Goal: Transaction & Acquisition: Purchase product/service

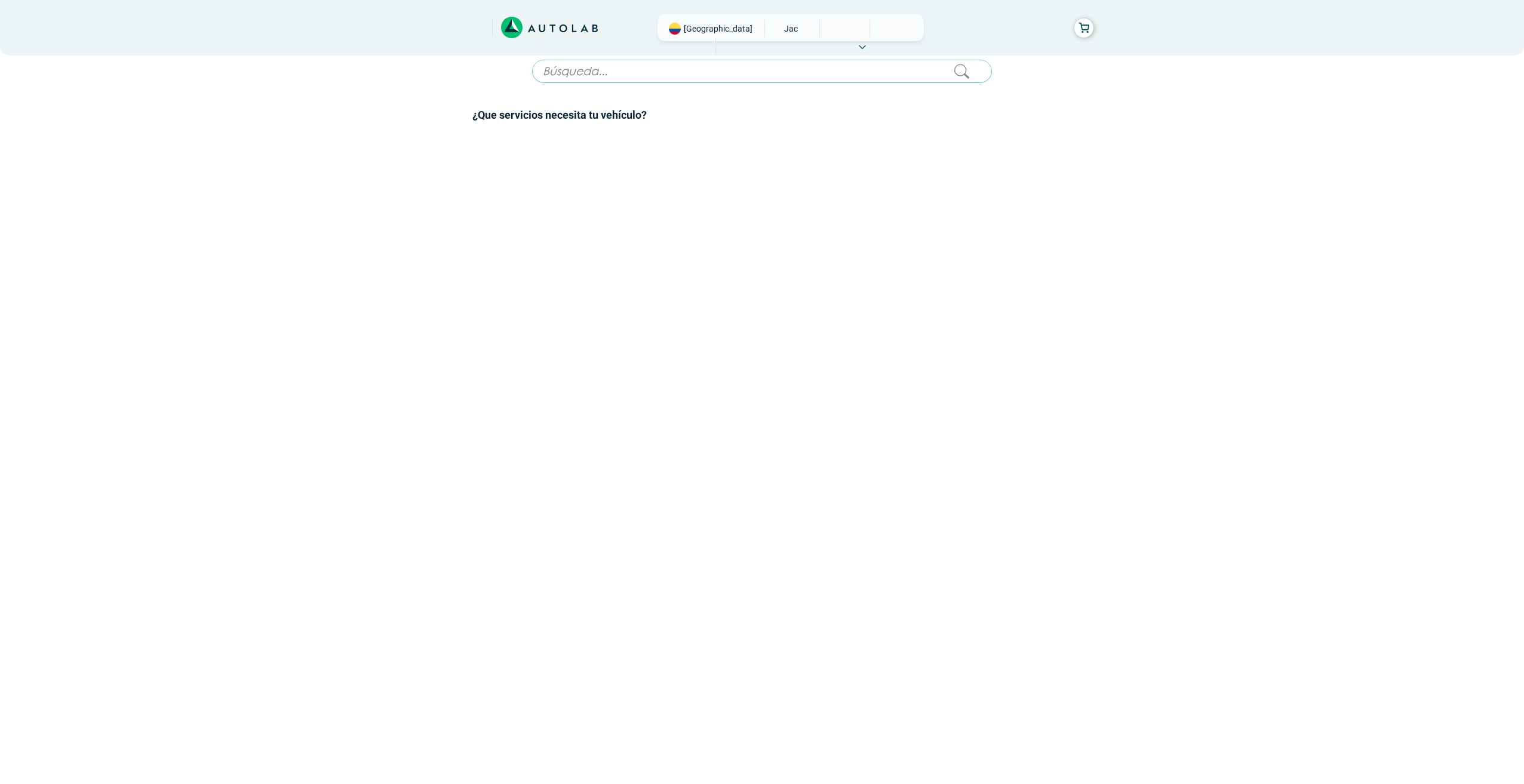
click at [786, 60] on input "text" at bounding box center [762, 71] width 460 height 23
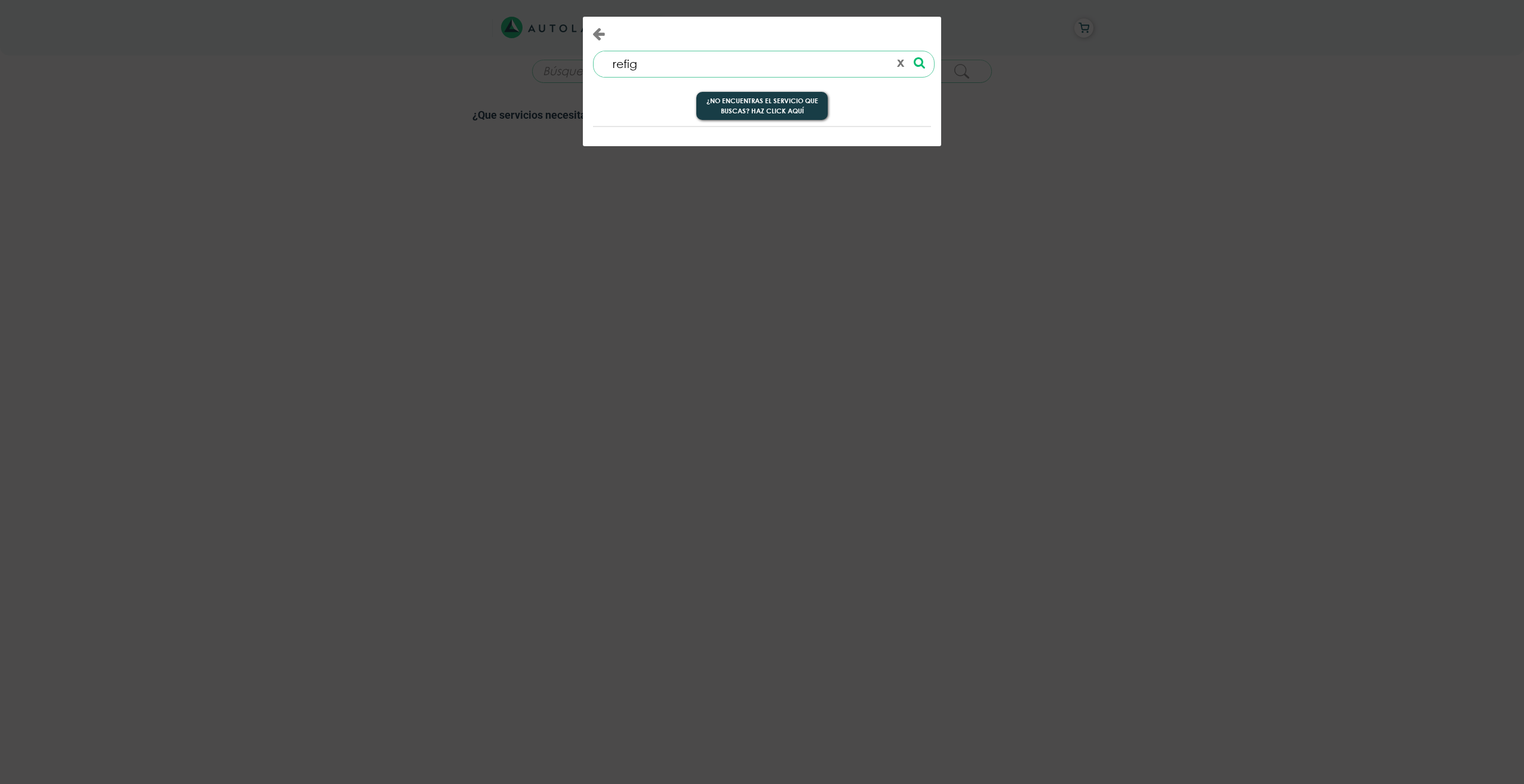
type input "refige"
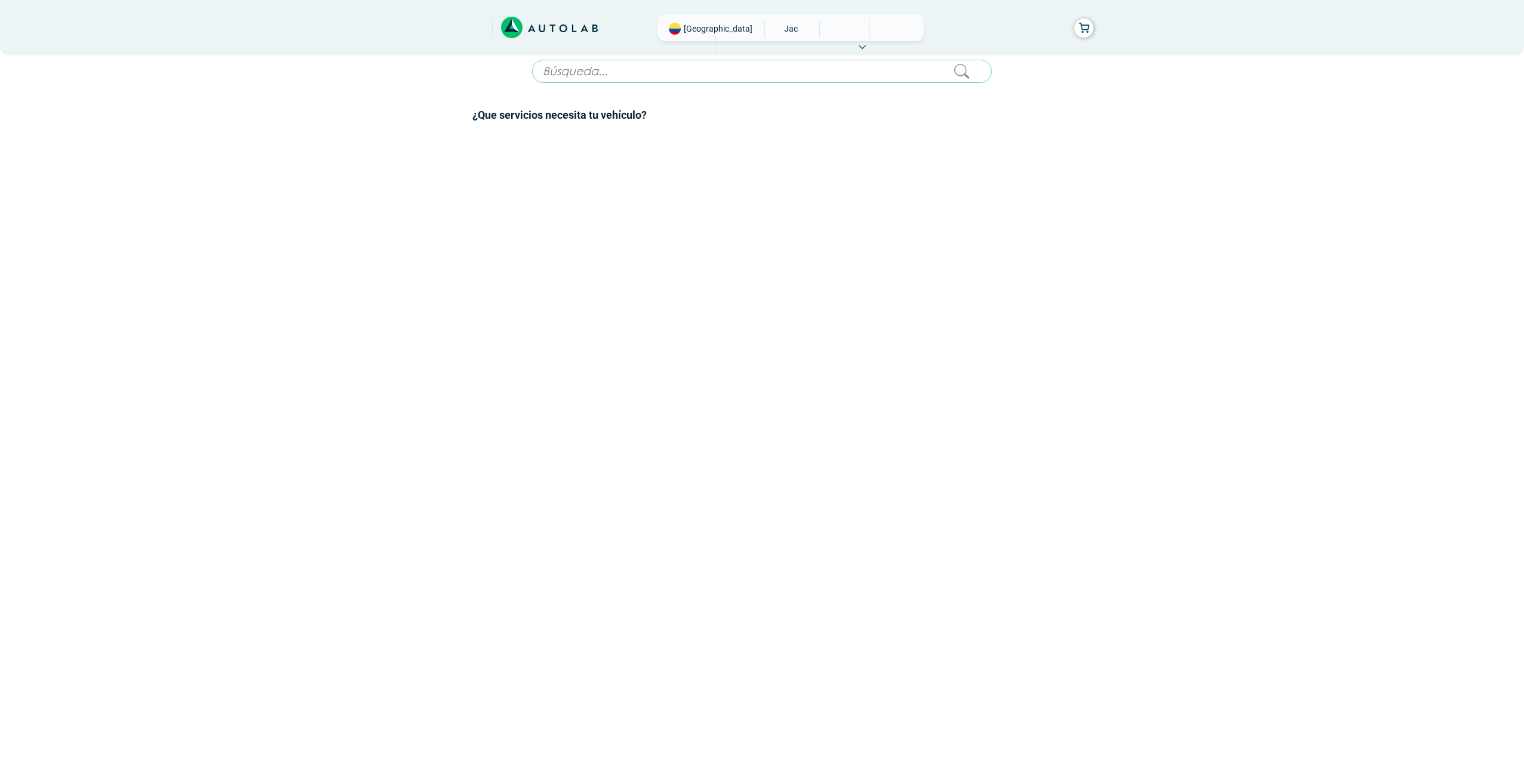
click at [770, 30] on span "JAC" at bounding box center [791, 29] width 42 height 18
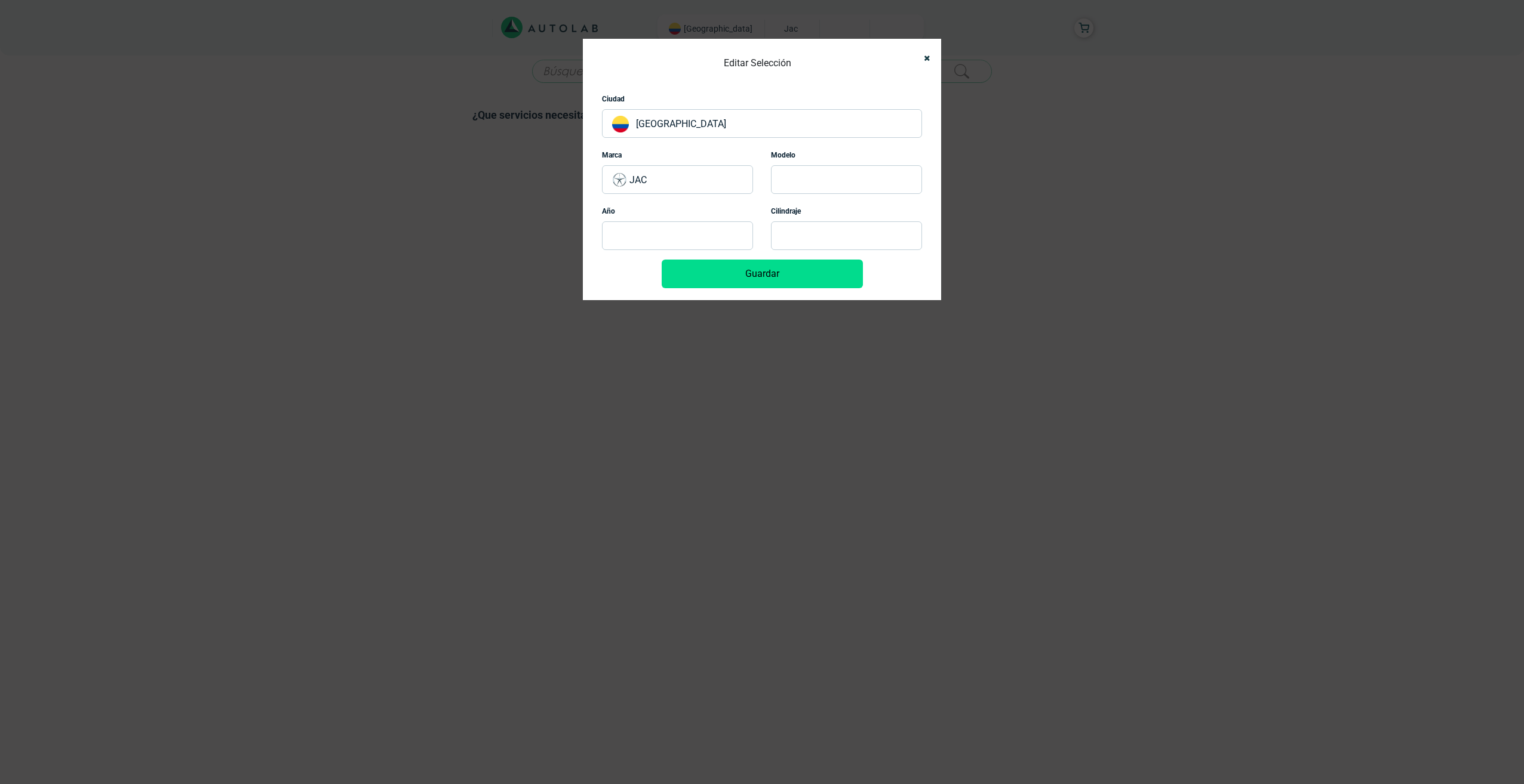
click at [665, 172] on p "JAC" at bounding box center [677, 180] width 151 height 29
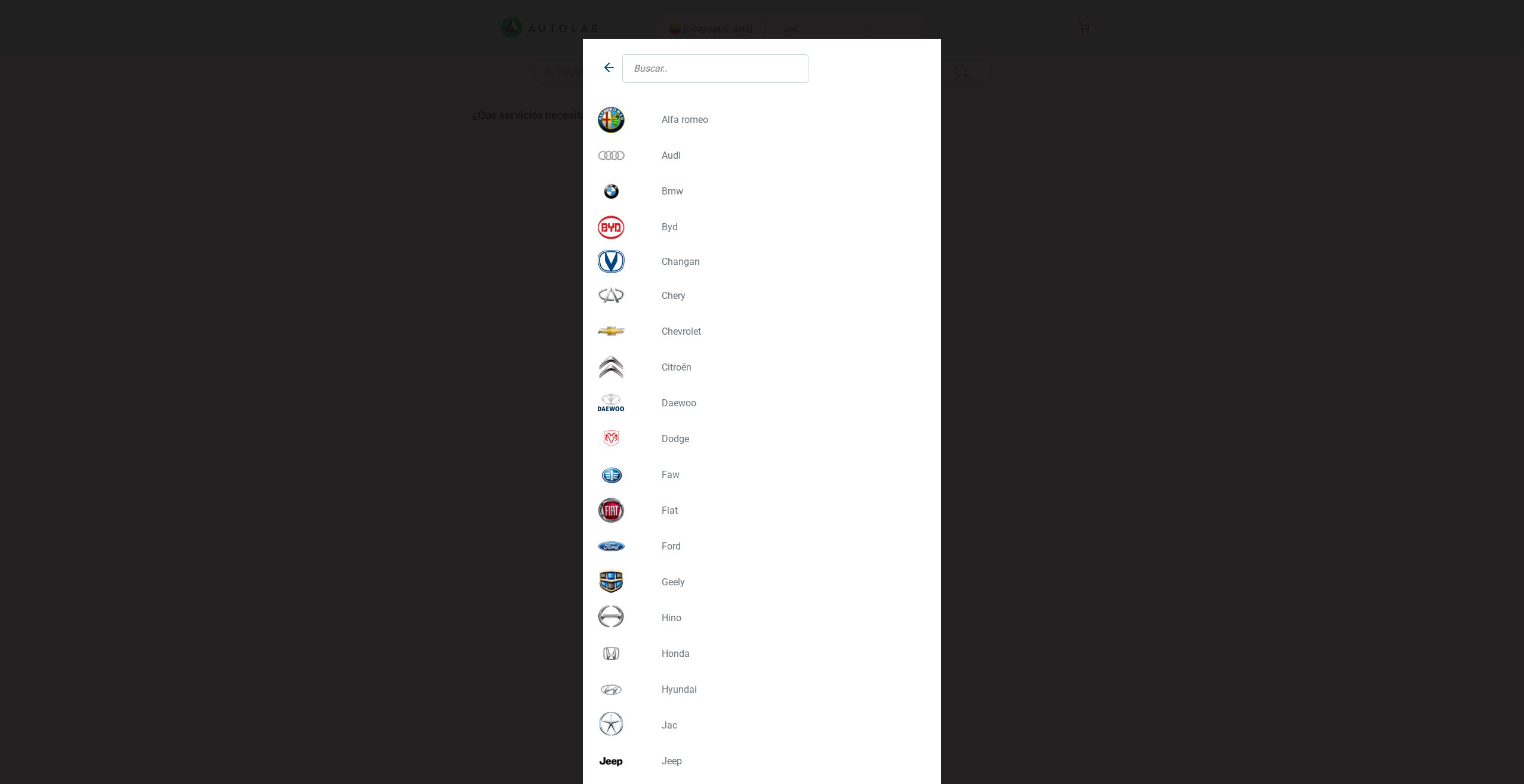
click at [665, 66] on input "text" at bounding box center [716, 69] width 187 height 29
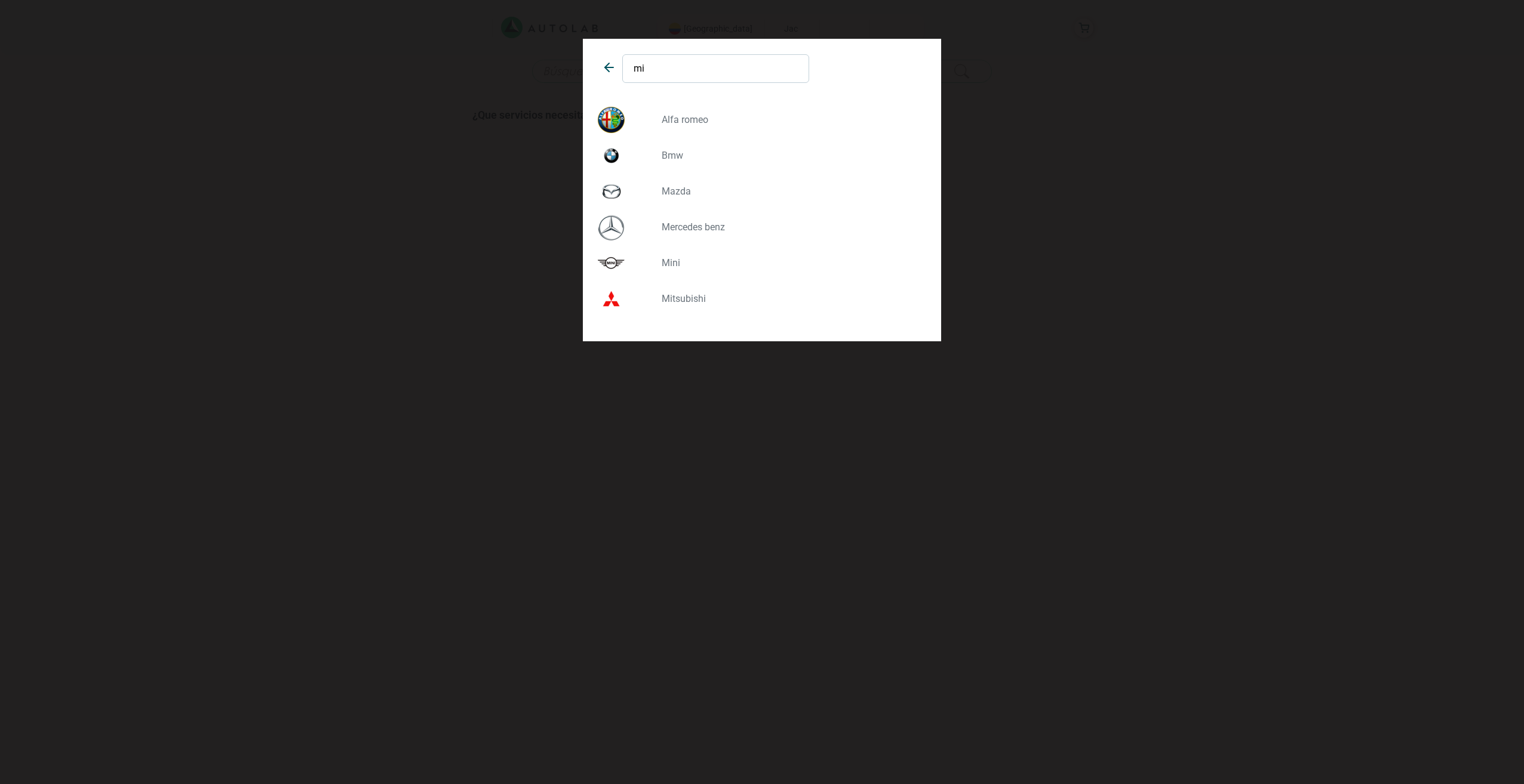
type input "mit"
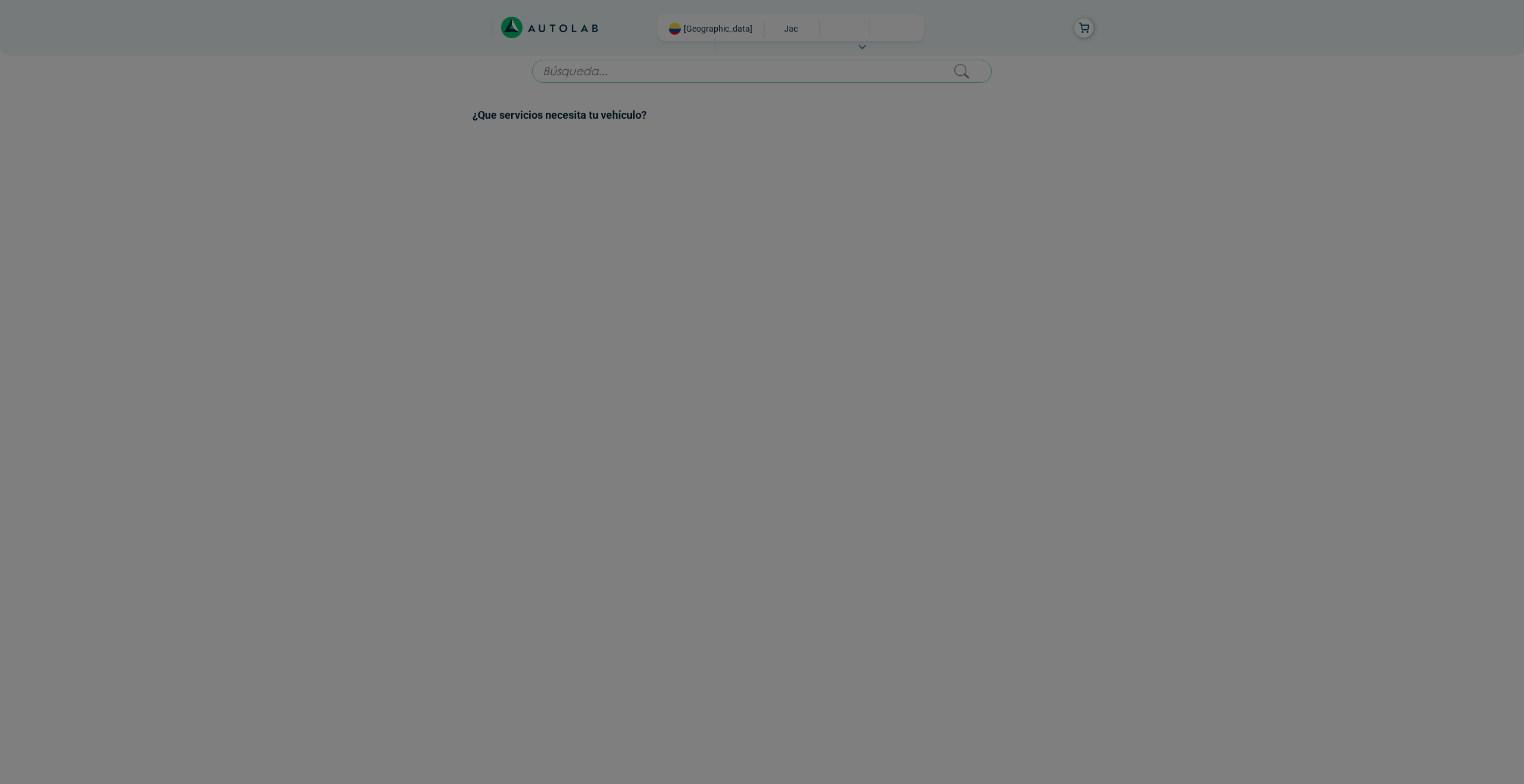
click at [732, 140] on div at bounding box center [762, 392] width 1524 height 784
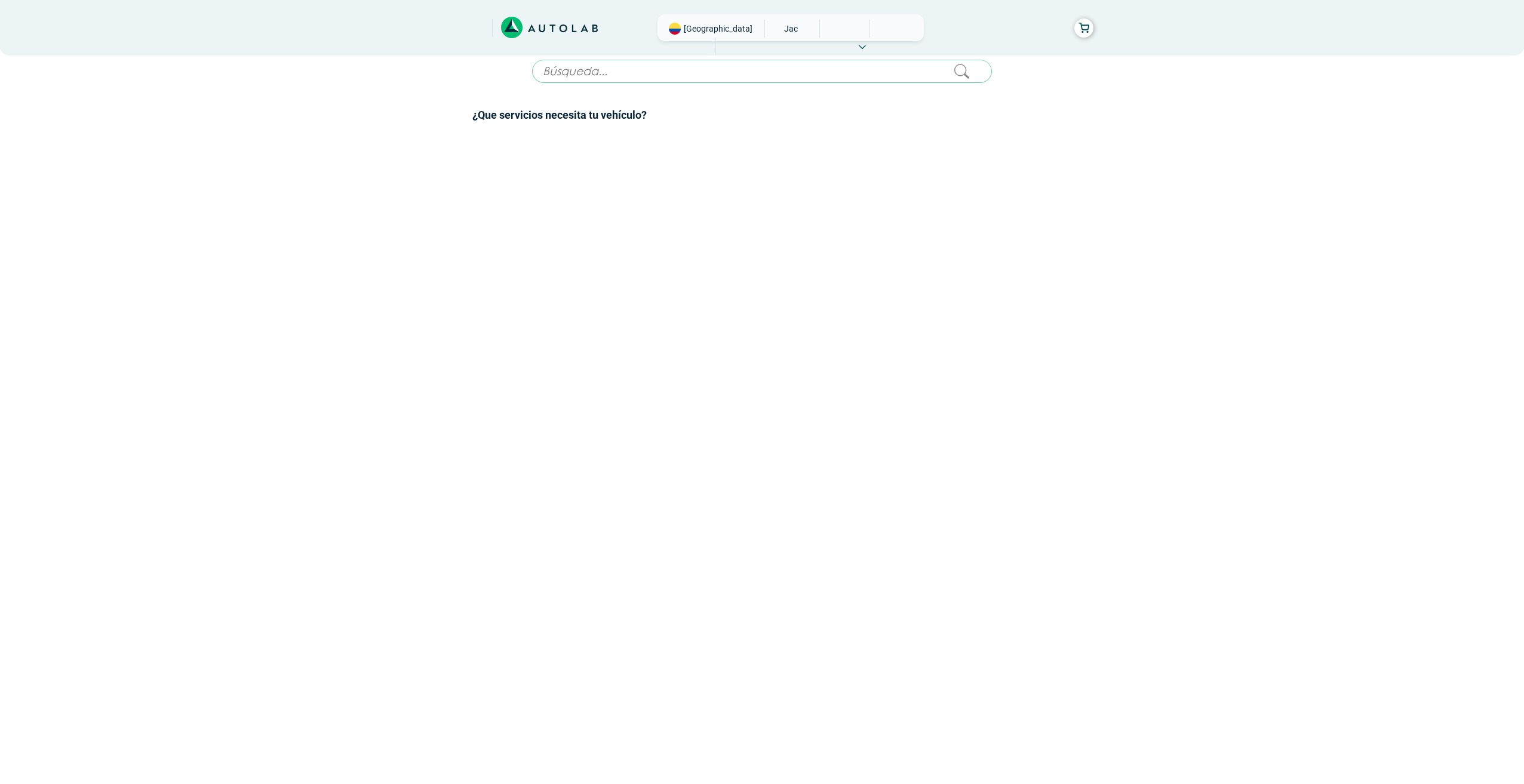
click at [770, 29] on span "JAC" at bounding box center [791, 29] width 42 height 18
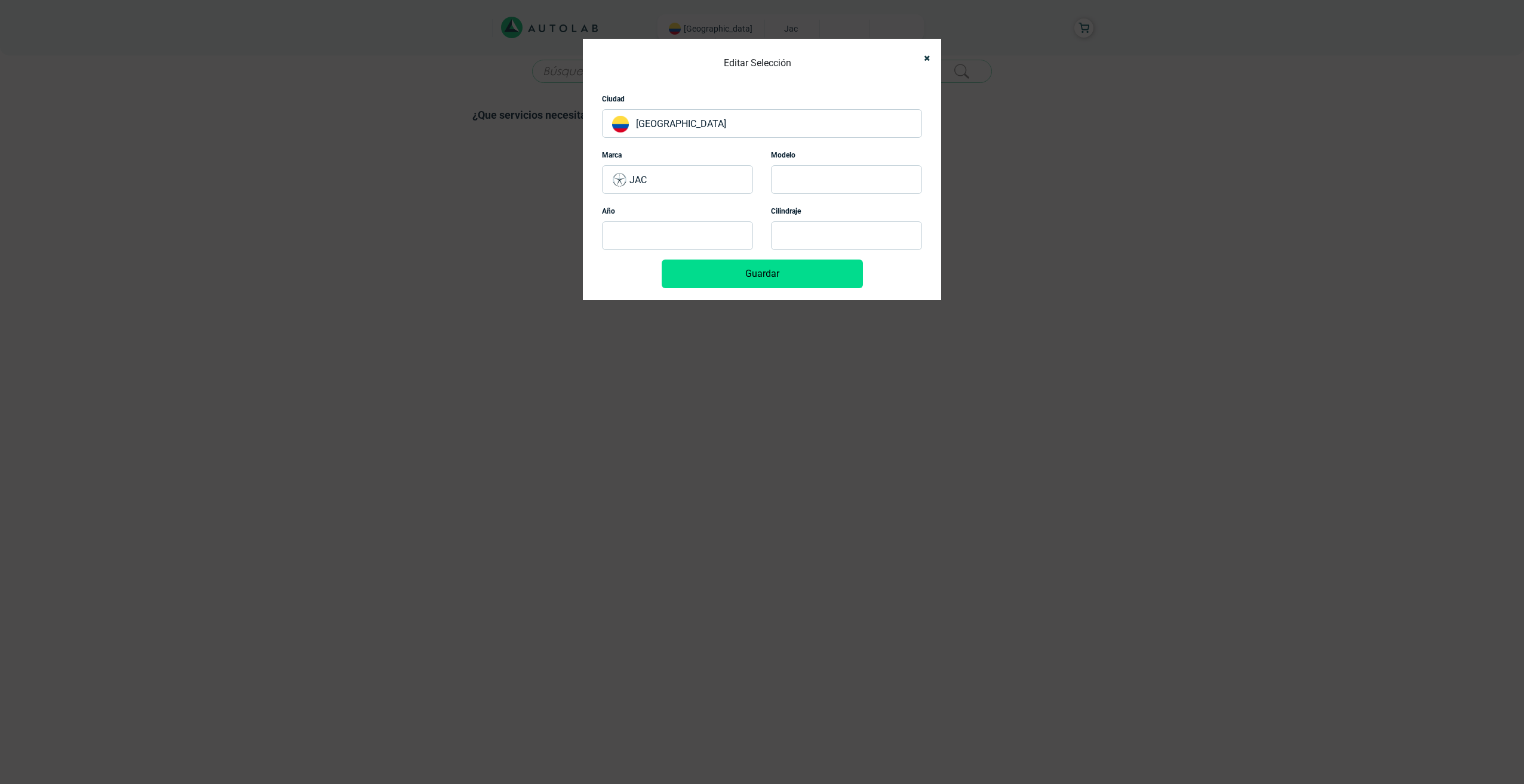
click at [657, 180] on p "JAC" at bounding box center [677, 180] width 151 height 29
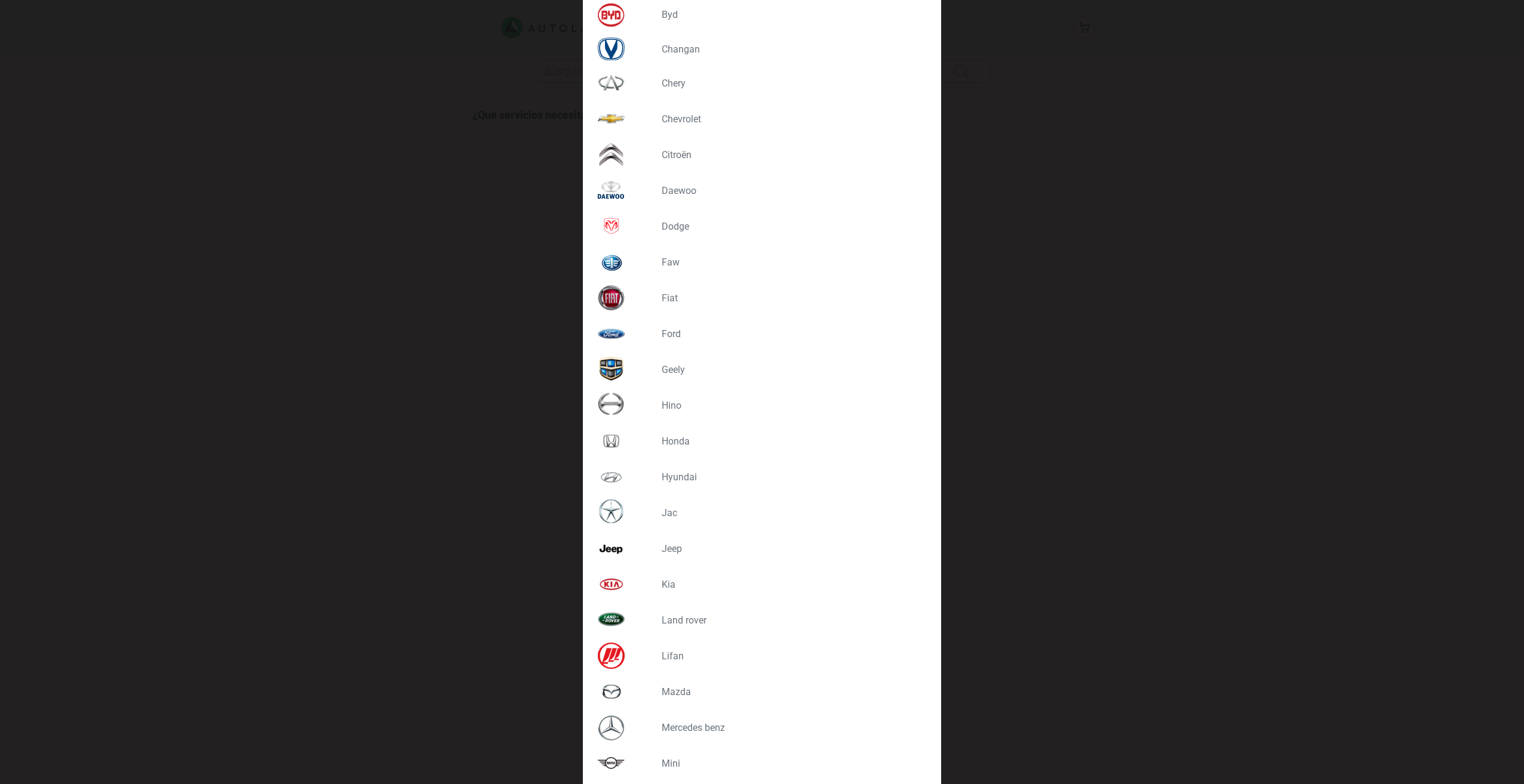
scroll to position [299, 0]
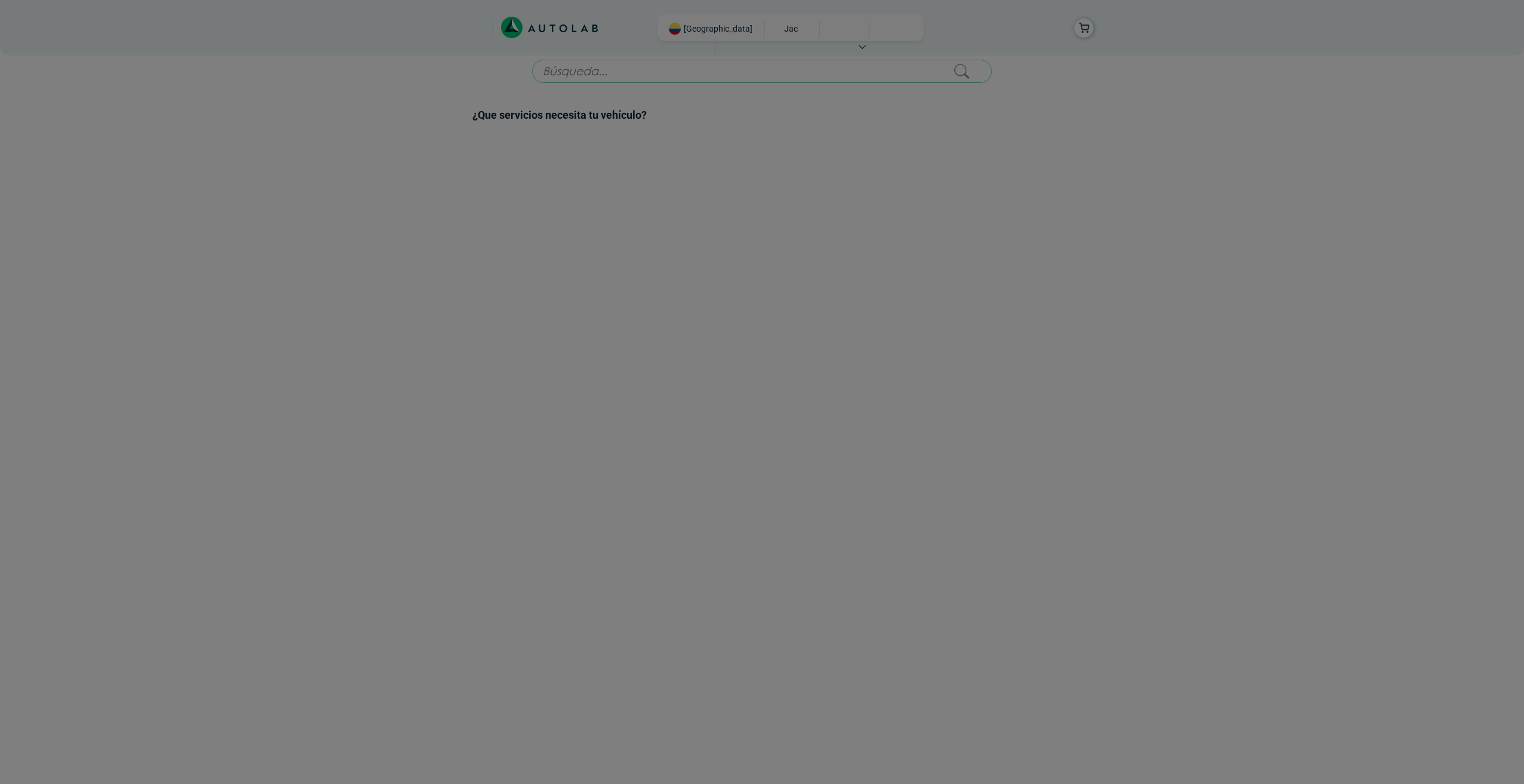
click at [637, 113] on div at bounding box center [762, 392] width 1524 height 784
